Goal: Task Accomplishment & Management: Manage account settings

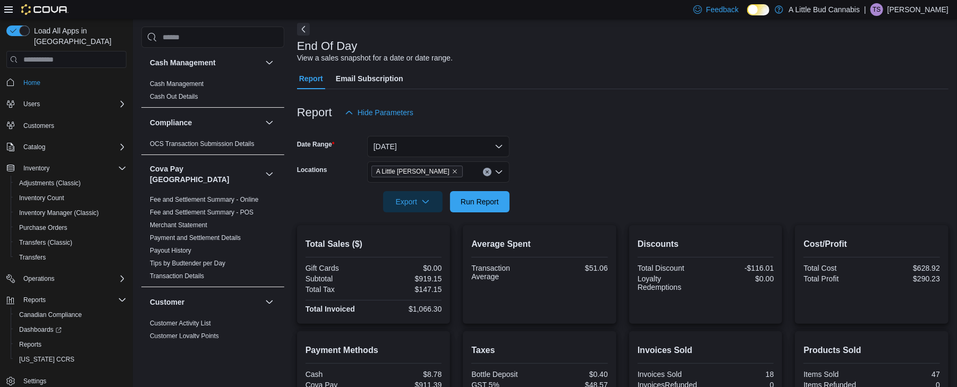
scroll to position [2, 0]
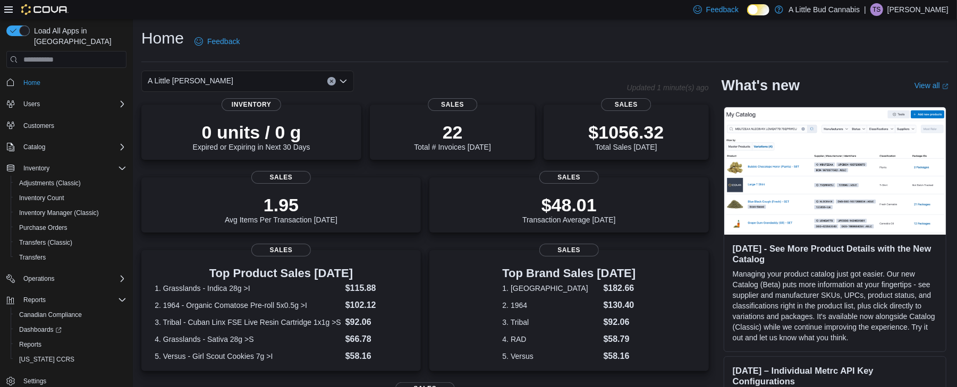
click at [912, 10] on p "Tiffany Smith" at bounding box center [917, 9] width 61 height 13
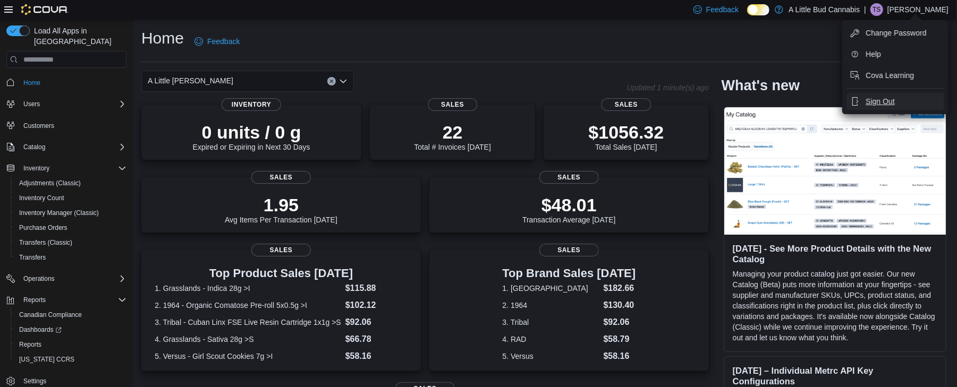
click at [883, 105] on span "Sign Out" at bounding box center [880, 101] width 29 height 11
